Goal: Find specific page/section: Find specific page/section

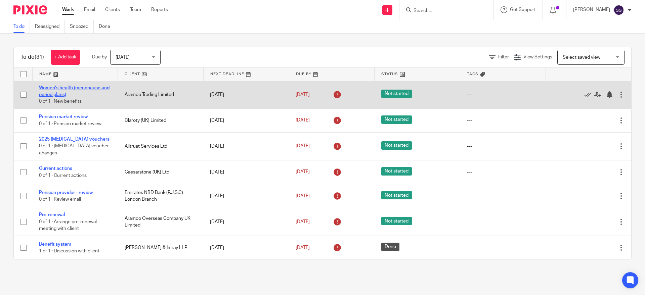
click at [62, 89] on link "Women's health (menopause and period plans)" at bounding box center [74, 91] width 71 height 11
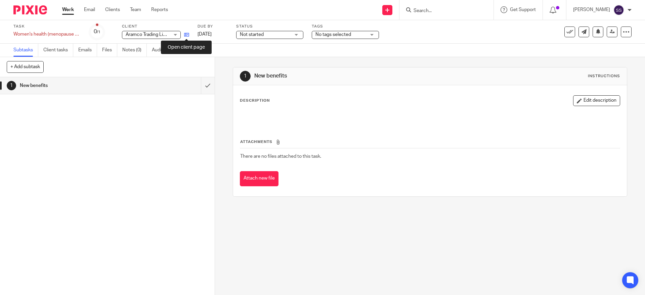
click at [184, 35] on icon at bounding box center [186, 34] width 5 height 5
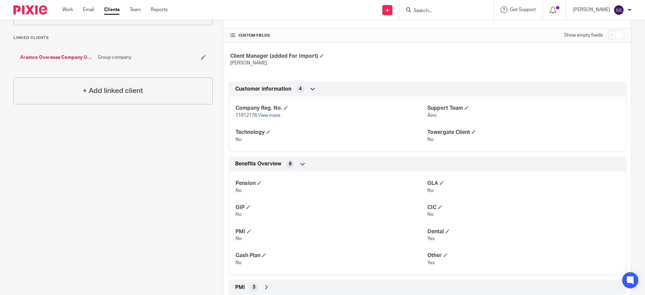
scroll to position [204, 0]
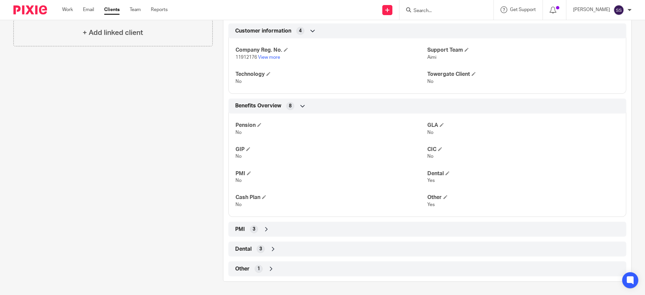
click at [248, 226] on div "PMI 3" at bounding box center [427, 229] width 388 height 11
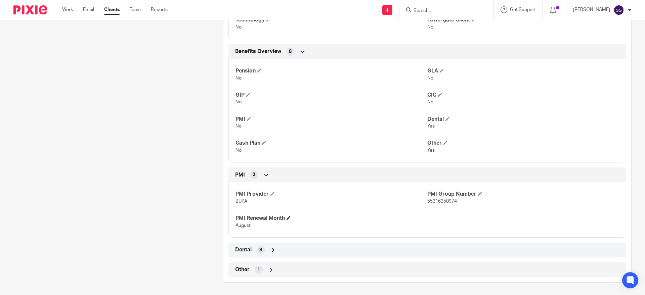
scroll to position [259, 0]
drag, startPoint x: 461, startPoint y: 197, endPoint x: 419, endPoint y: 196, distance: 41.6
click at [419, 196] on div "PMI Provider BUPA PMI Group Number 55316350974 PMI Renewal Month August" at bounding box center [427, 206] width 398 height 60
click at [473, 192] on h4 "PMI Group Number" at bounding box center [523, 193] width 192 height 7
click at [478, 192] on span at bounding box center [480, 193] width 4 height 4
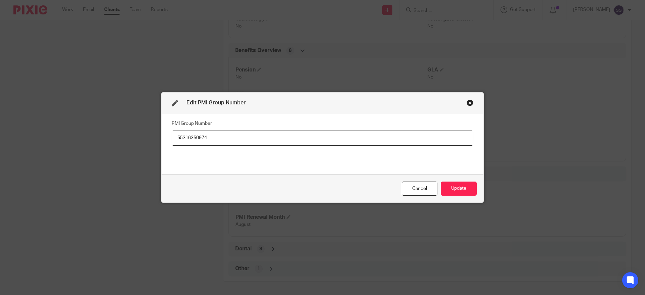
drag, startPoint x: 212, startPoint y: 138, endPoint x: 144, endPoint y: 137, distance: 68.2
click at [143, 137] on div "Edit PMI Group Number PMI Group Number 55316350974 Cancel Update" at bounding box center [322, 147] width 645 height 295
click at [417, 187] on div "Cancel" at bounding box center [420, 189] width 36 height 14
